Goal: Information Seeking & Learning: Learn about a topic

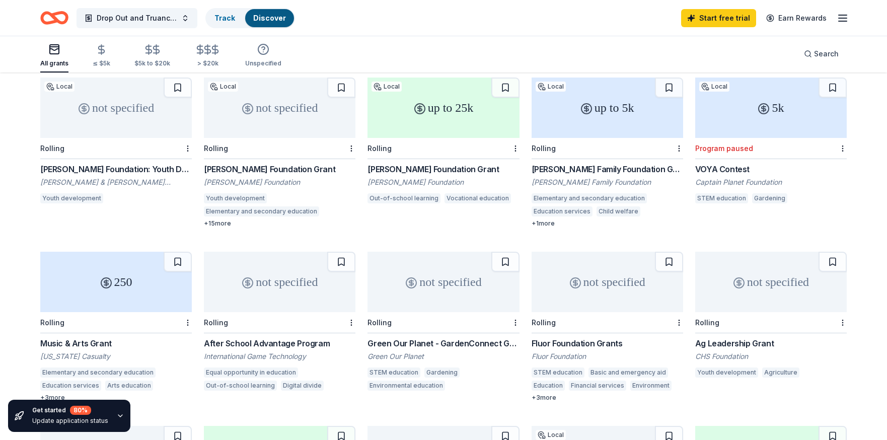
scroll to position [104, 0]
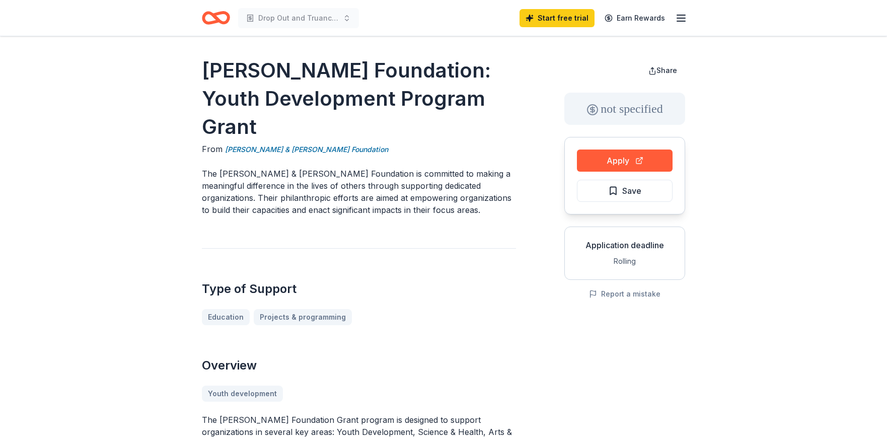
scroll to position [3, 0]
